Goal: Task Accomplishment & Management: Manage account settings

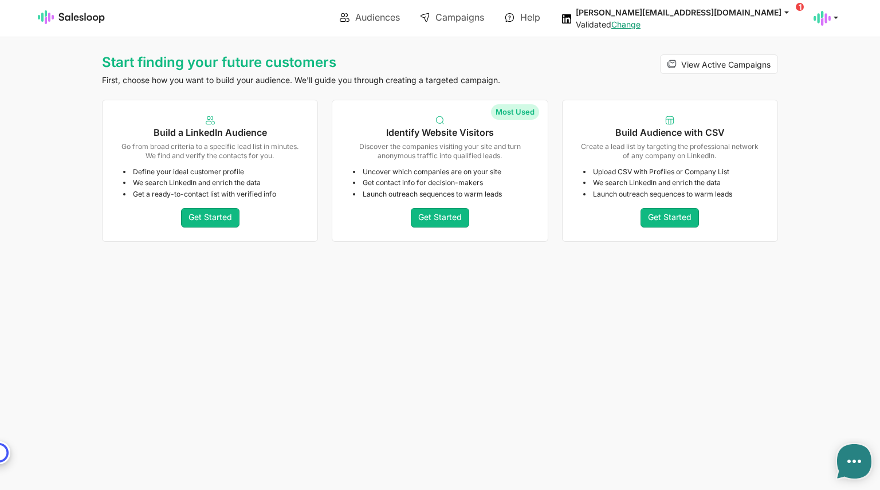
type textarea "x"
click at [449, 201] on div "Uncover which companies are on your site Get contact info for decision-makers L…" at bounding box center [439, 202] width 215 height 79
click at [446, 224] on link "Get Started" at bounding box center [440, 217] width 58 height 19
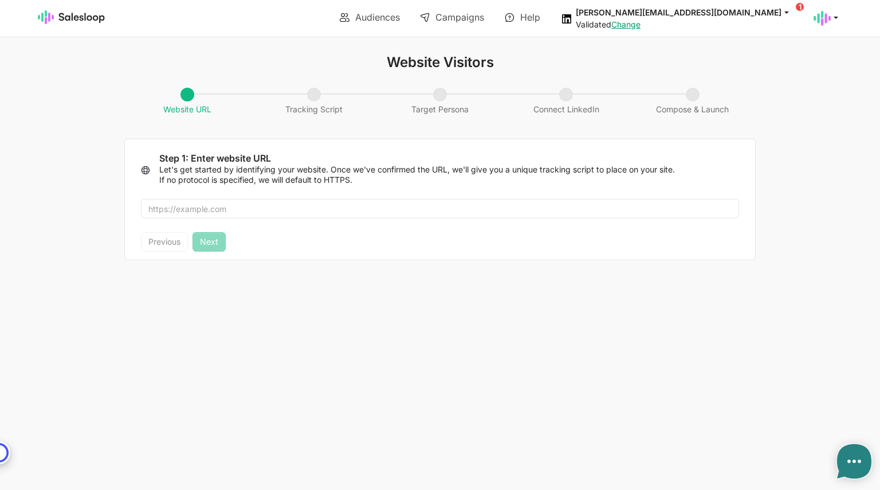
click at [318, 99] on span "Tracking Script" at bounding box center [314, 101] width 69 height 26
click at [250, 175] on p "Let's get started by identifying your website. Once we've confirmed the URL, we…" at bounding box center [449, 174] width 580 height 21
click at [536, 100] on span "Connect LinkedIn" at bounding box center [566, 101] width 77 height 26
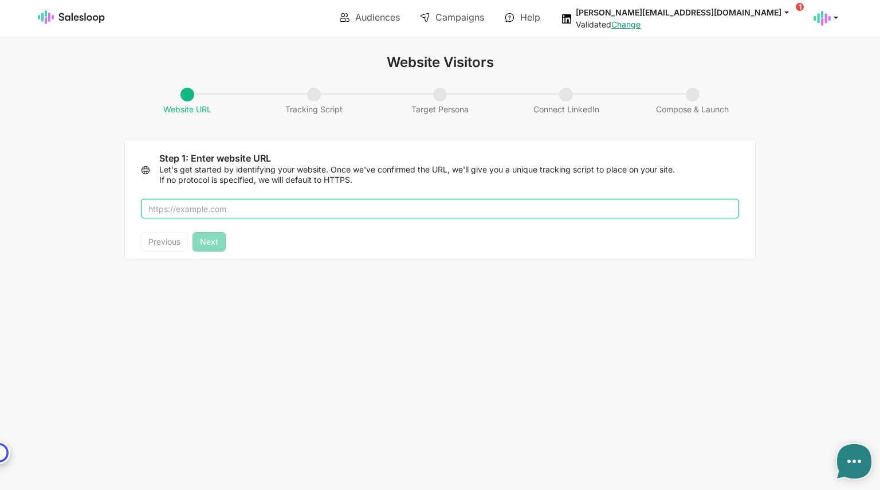
click at [213, 209] on input "text" at bounding box center [440, 208] width 598 height 19
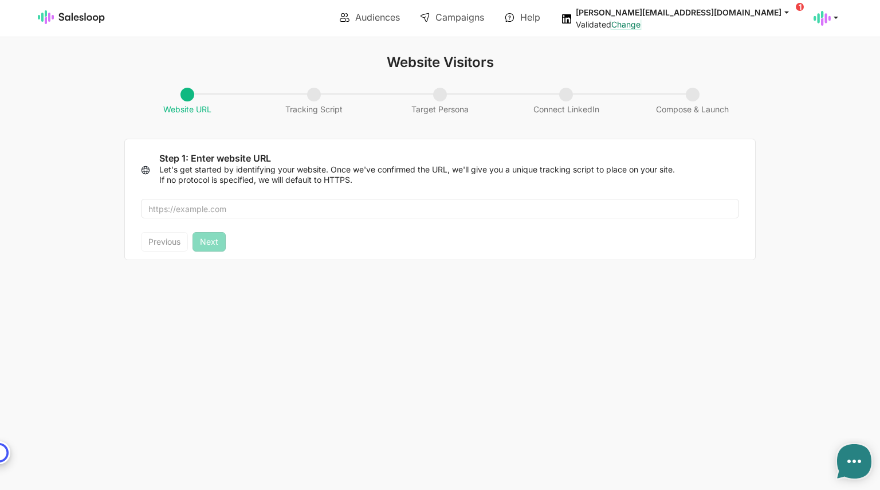
click at [762, 22] on div "Validated Change" at bounding box center [688, 24] width 224 height 10
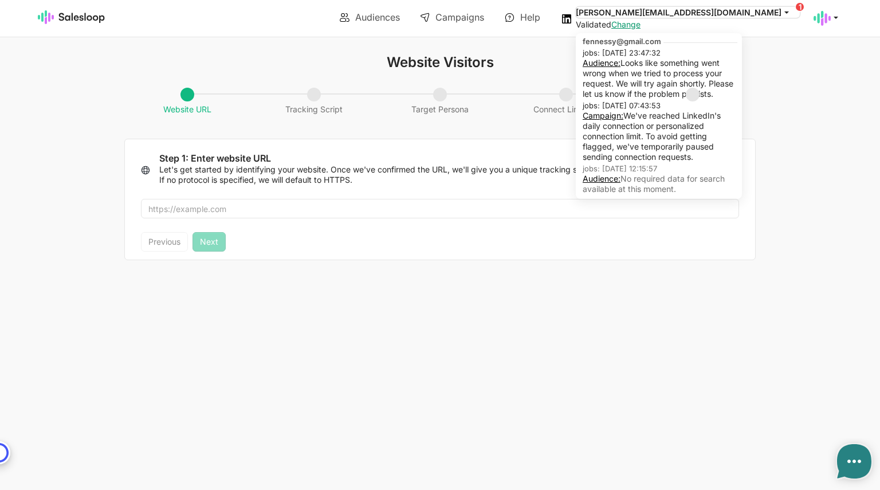
click at [789, 14] on icon at bounding box center [787, 12] width 10 height 10
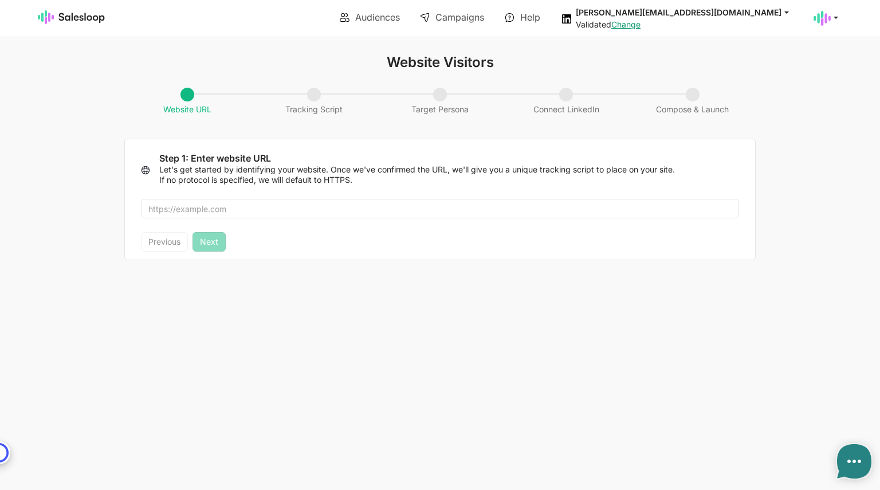
click at [630, 24] on ul "Audiences Campaigns Help" at bounding box center [440, 17] width 402 height 33
click at [571, 18] on icon at bounding box center [566, 18] width 9 height 9
click at [833, 23] on div at bounding box center [828, 18] width 29 height 17
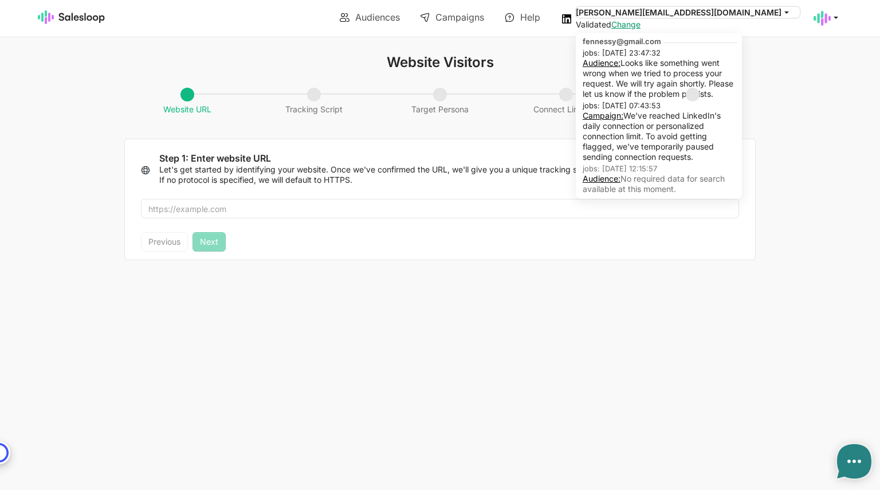
click at [718, 15] on button "[PERSON_NAME][EMAIL_ADDRESS][DOMAIN_NAME]" at bounding box center [688, 12] width 224 height 11
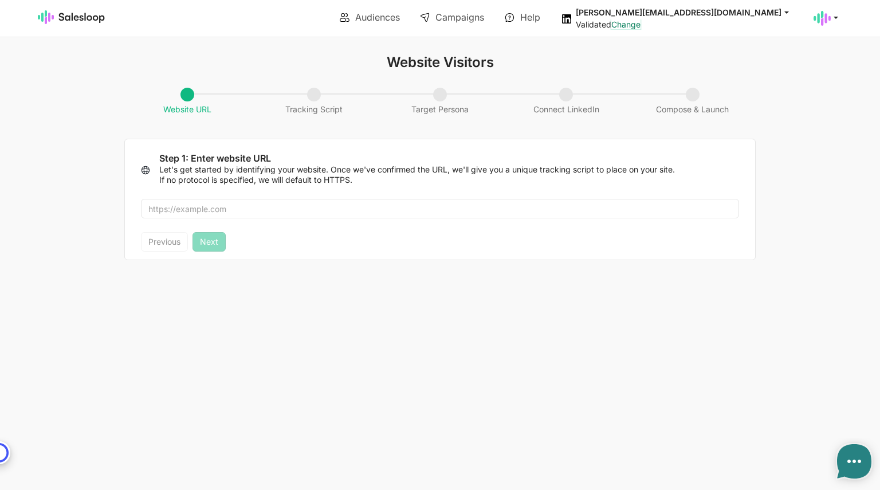
click at [641, 24] on link "Change" at bounding box center [626, 24] width 29 height 10
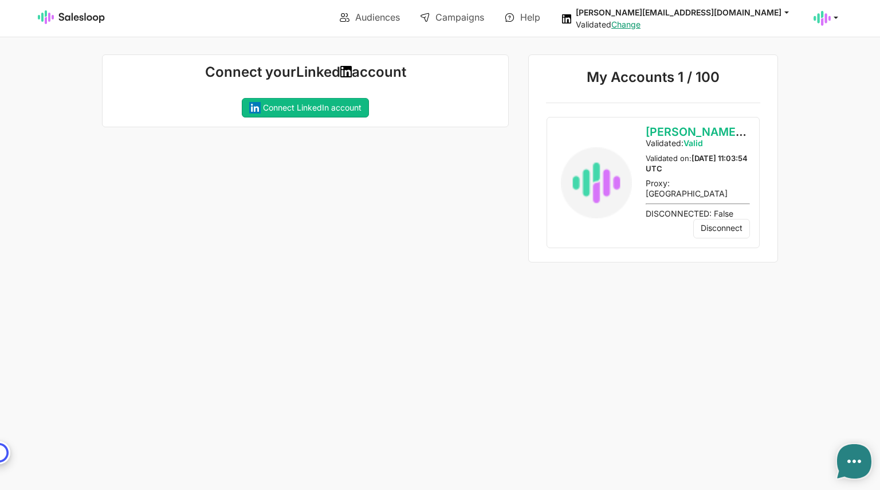
click at [412, 155] on div "Connect your Linked account Connecting your LinkedIn account... If you recently…" at bounding box center [302, 158] width 414 height 209
type textarea "x"
click at [452, 223] on div "Connect your Linked account Connecting your LinkedIn account... If you recently…" at bounding box center [302, 158] width 414 height 209
click at [367, 19] on link "Audiences" at bounding box center [370, 16] width 76 height 19
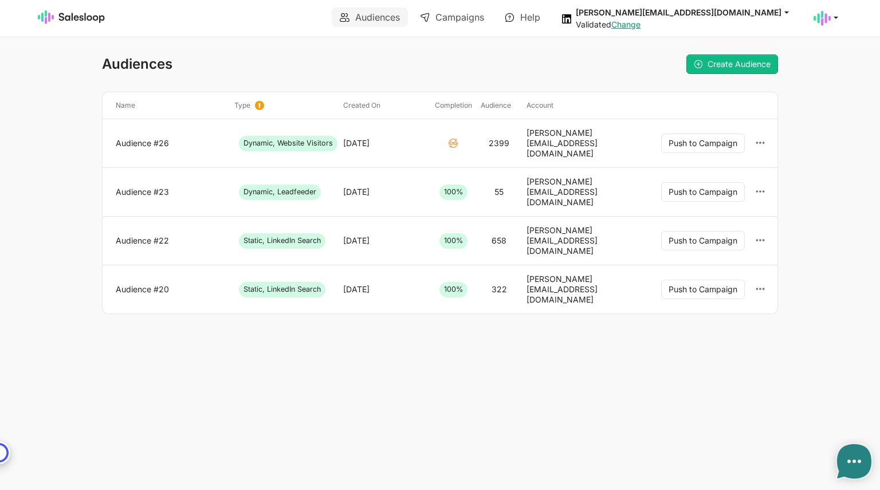
type textarea "x"
click at [143, 140] on link "Audience #26" at bounding box center [170, 143] width 109 height 10
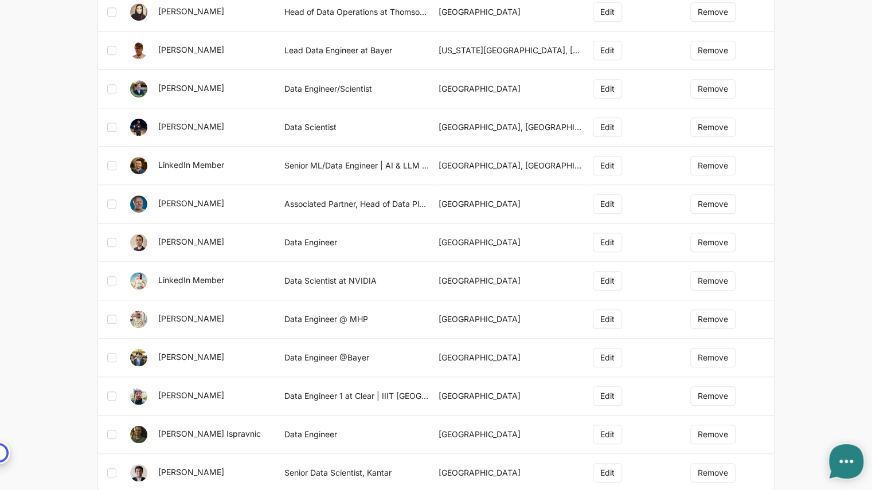
type textarea "x"
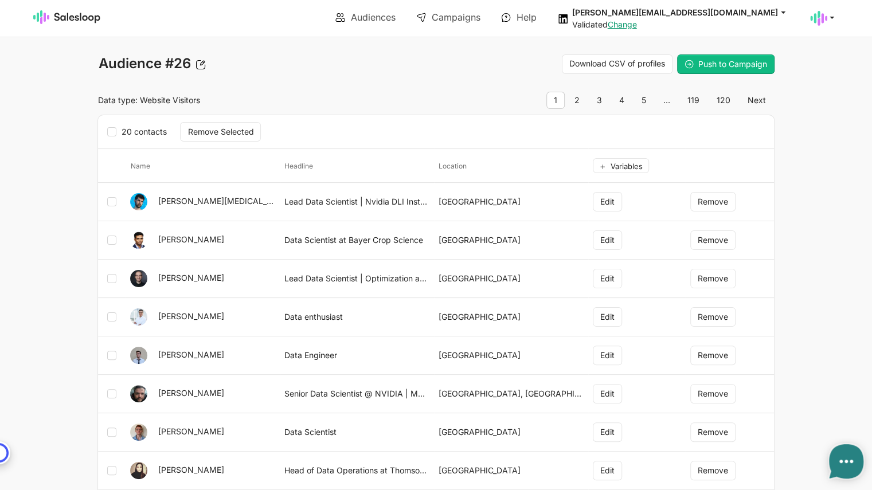
click at [114, 206] on label at bounding box center [114, 201] width 14 height 15
click at [120, 197] on input "checkbox" at bounding box center [120, 196] width 1 height 1
checkbox input "true"
click at [104, 279] on td at bounding box center [112, 279] width 28 height 38
click at [113, 280] on td at bounding box center [112, 279] width 28 height 38
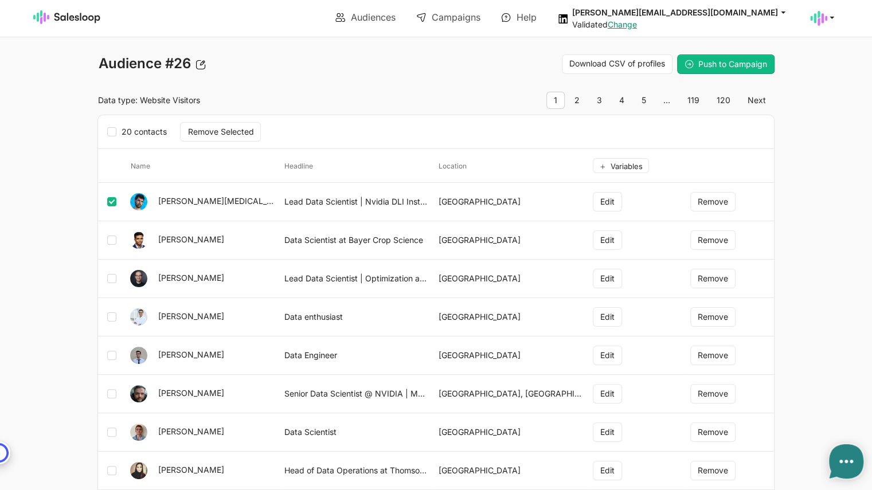
click at [113, 280] on icon at bounding box center [111, 278] width 9 height 9
click at [120, 273] on input "checkbox" at bounding box center [120, 273] width 1 height 1
checkbox input "true"
click at [112, 361] on td at bounding box center [112, 355] width 28 height 38
click at [109, 354] on icon at bounding box center [111, 355] width 9 height 9
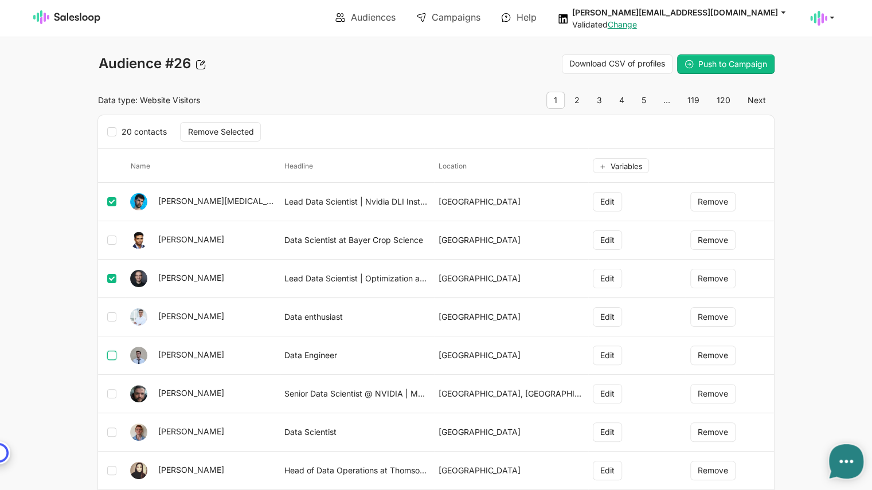
click at [120, 350] on input "checkbox" at bounding box center [120, 350] width 1 height 1
checkbox input "true"
click at [222, 126] on button "Remove Selected" at bounding box center [220, 131] width 81 height 19
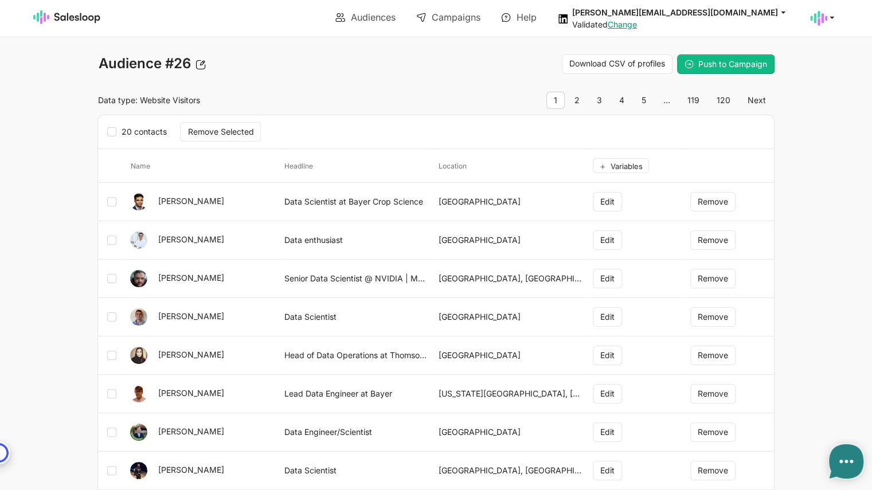
type textarea "x"
click at [79, 20] on img at bounding box center [67, 17] width 68 height 14
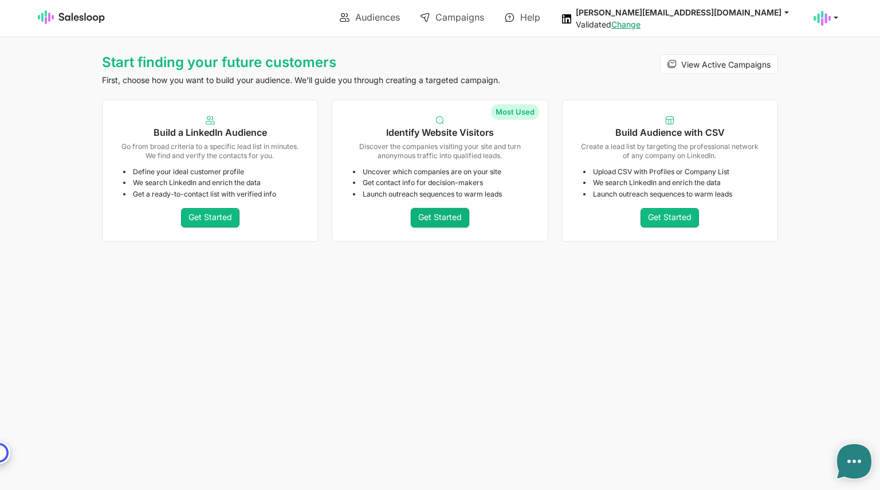
click at [442, 220] on link "Get Started" at bounding box center [440, 217] width 58 height 19
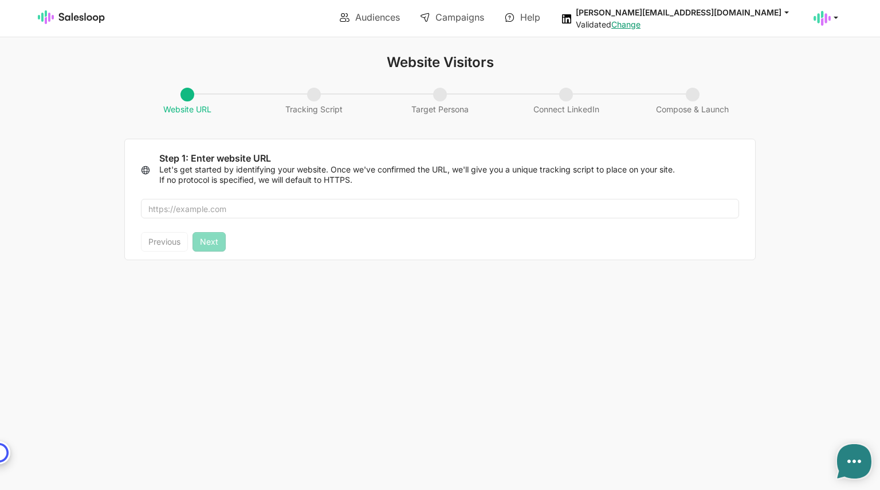
type textarea "x"
click at [81, 28] on link at bounding box center [138, 17] width 201 height 34
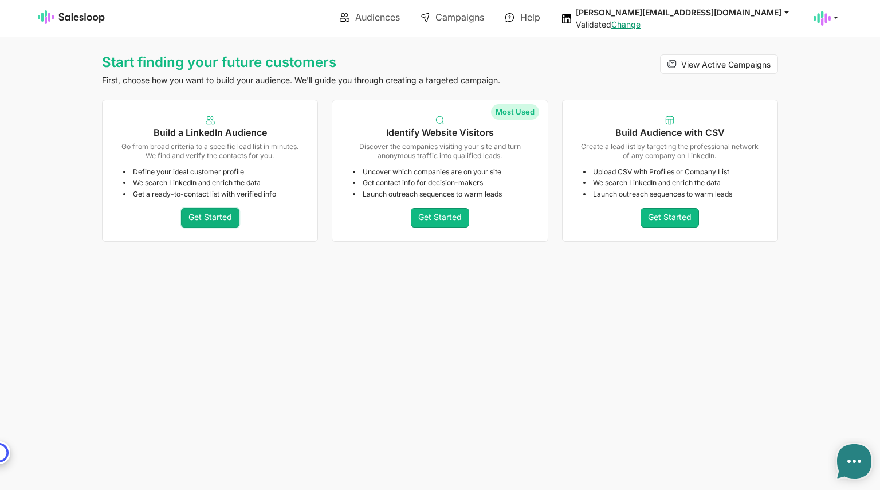
click at [209, 217] on link "Get Started" at bounding box center [210, 217] width 58 height 19
type textarea "x"
click at [442, 221] on link "Get Started" at bounding box center [440, 217] width 58 height 19
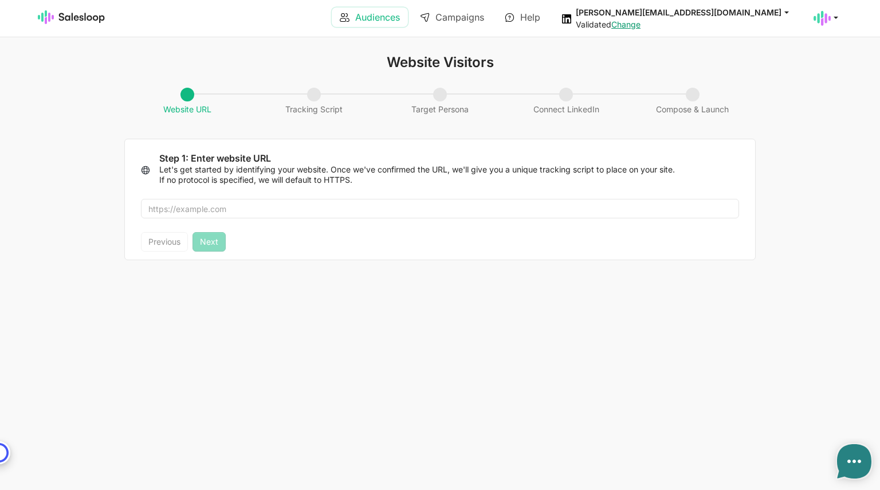
click at [359, 12] on link "Audiences" at bounding box center [370, 16] width 76 height 19
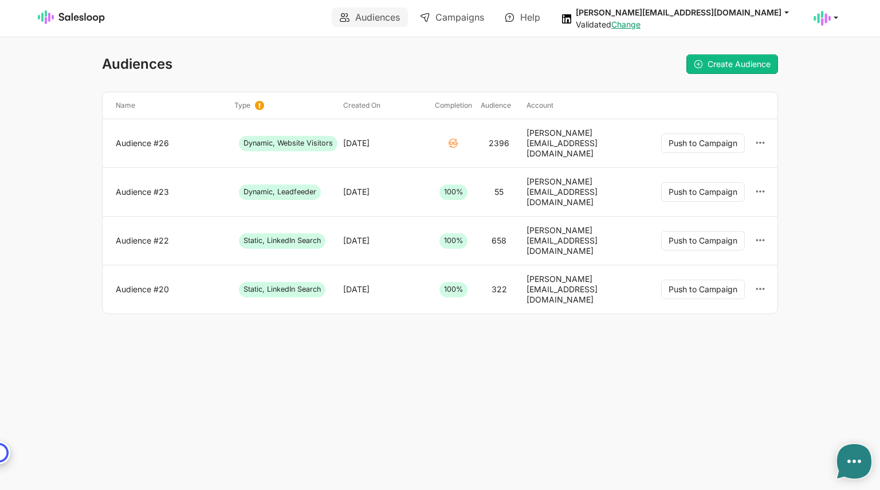
type textarea "x"
click at [144, 138] on link "Audience #26" at bounding box center [170, 143] width 109 height 10
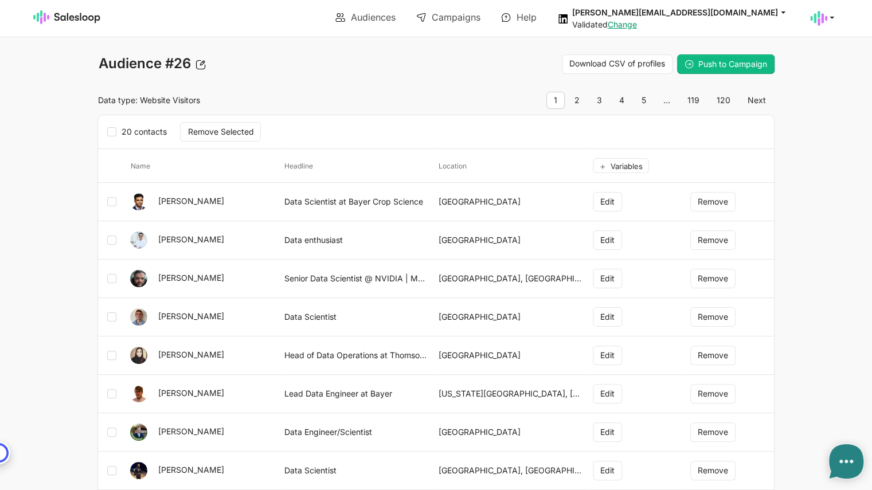
type textarea "x"
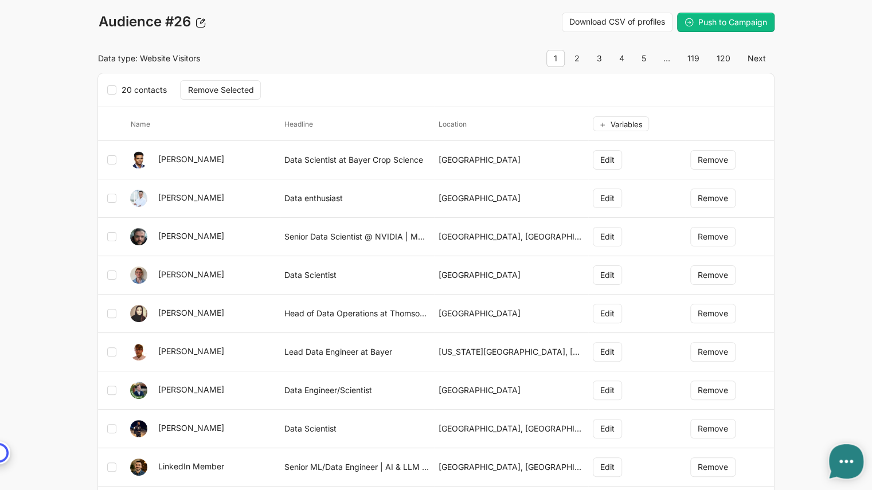
scroll to position [57, 0]
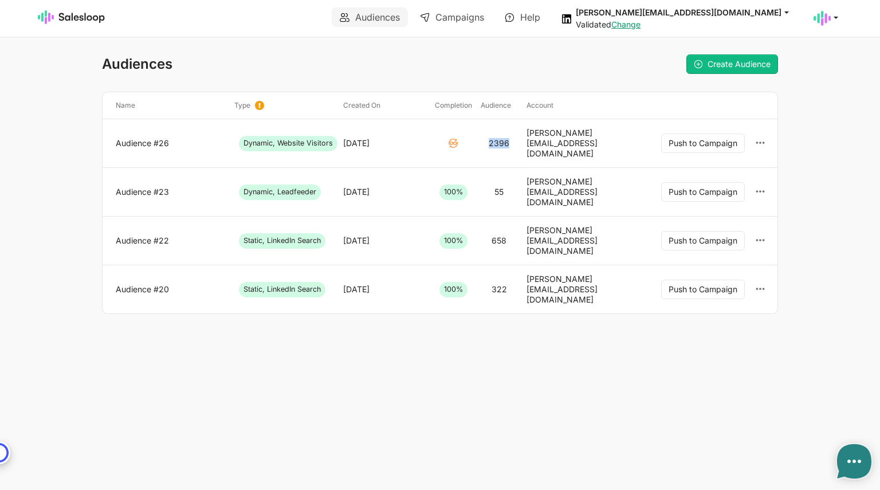
drag, startPoint x: 509, startPoint y: 134, endPoint x: 489, endPoint y: 137, distance: 19.8
click at [489, 137] on div "2396" at bounding box center [499, 143] width 46 height 31
click at [511, 139] on div "2396" at bounding box center [499, 143] width 46 height 31
drag, startPoint x: 510, startPoint y: 139, endPoint x: 480, endPoint y: 139, distance: 30.4
click at [480, 139] on div "2396" at bounding box center [499, 143] width 46 height 31
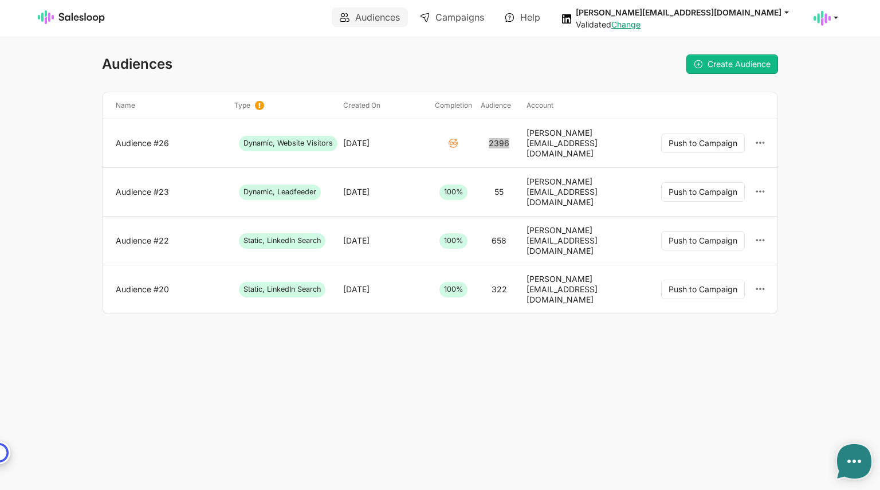
type textarea "x"
